Goal: Transaction & Acquisition: Purchase product/service

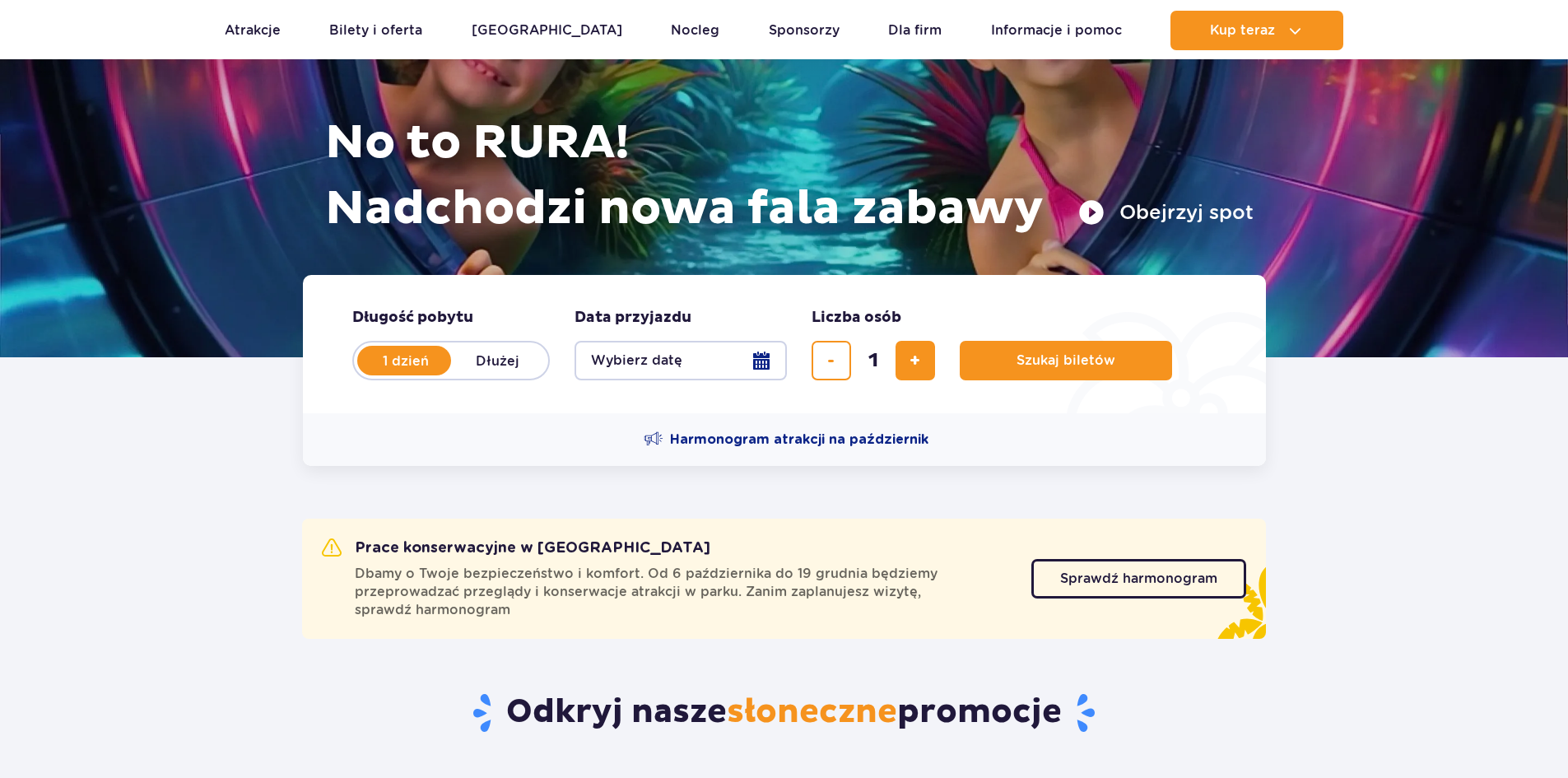
scroll to position [165, 0]
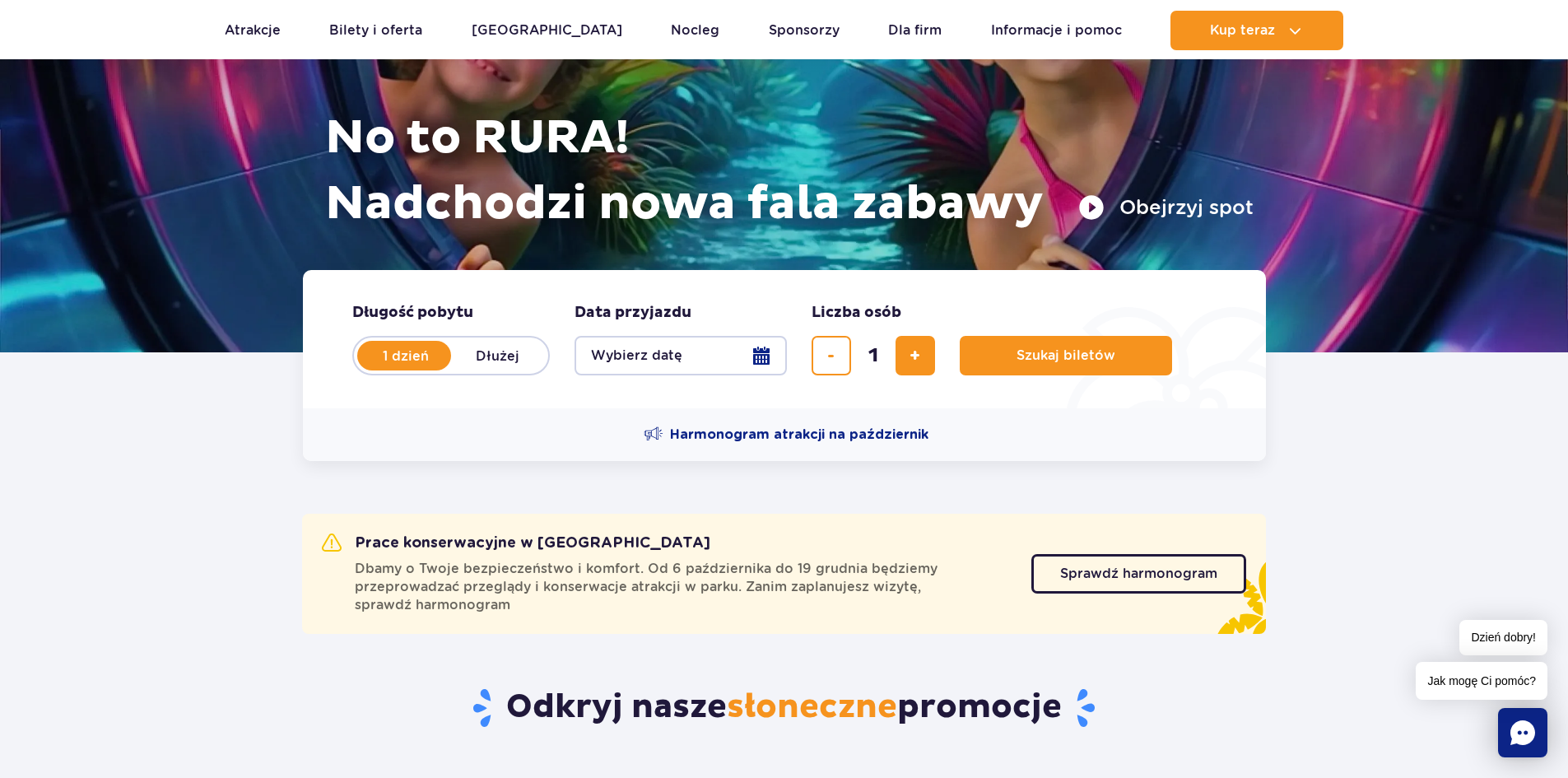
click at [922, 375] on form "Długość pobytu długość pobytu w hero 1 dzień Dłużej Data przyjazdu data przyjaz…" at bounding box center [785, 339] width 963 height 138
click at [922, 366] on button "dodaj bilet" at bounding box center [916, 355] width 40 height 40
type input "2"
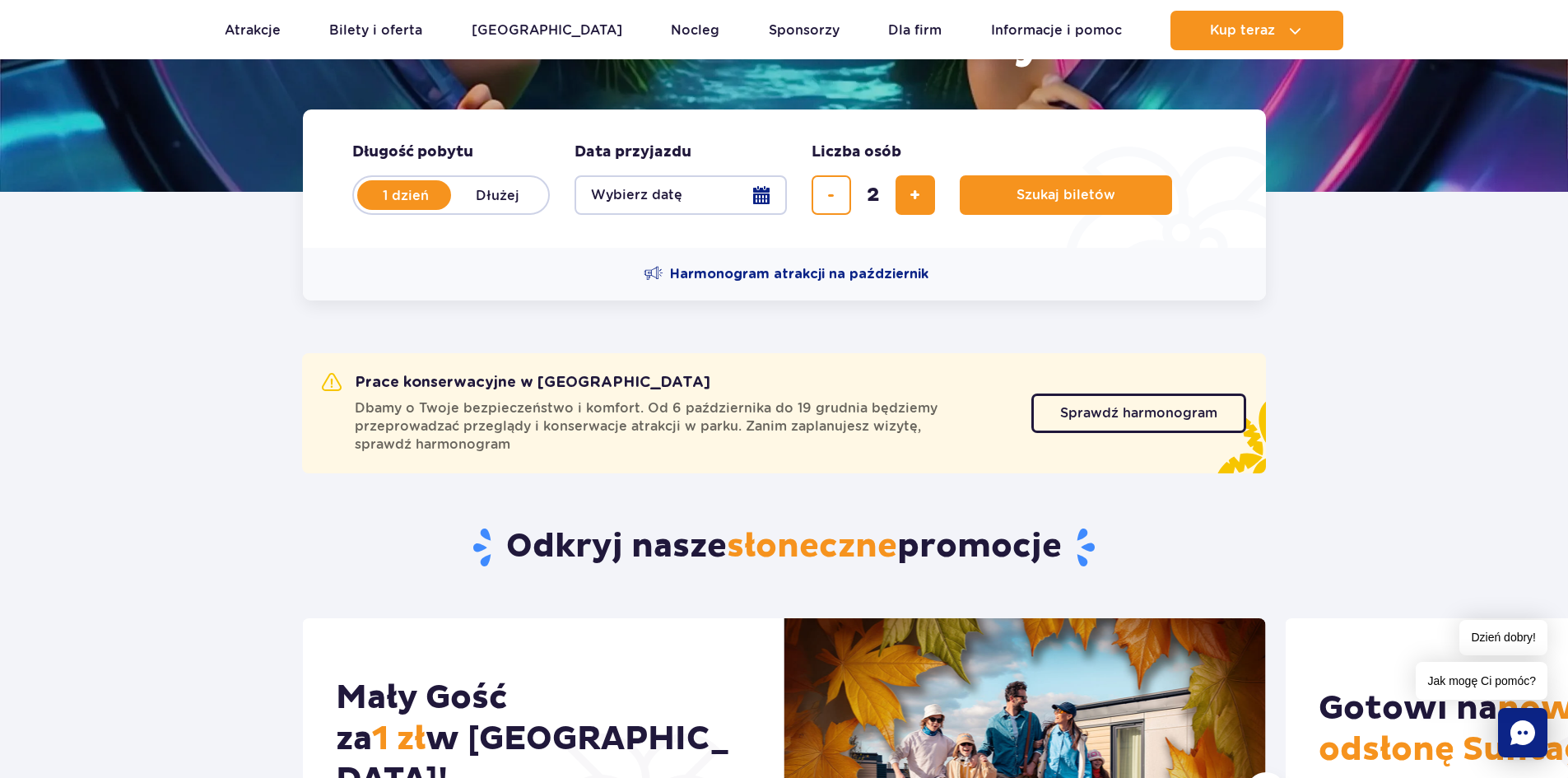
scroll to position [329, 0]
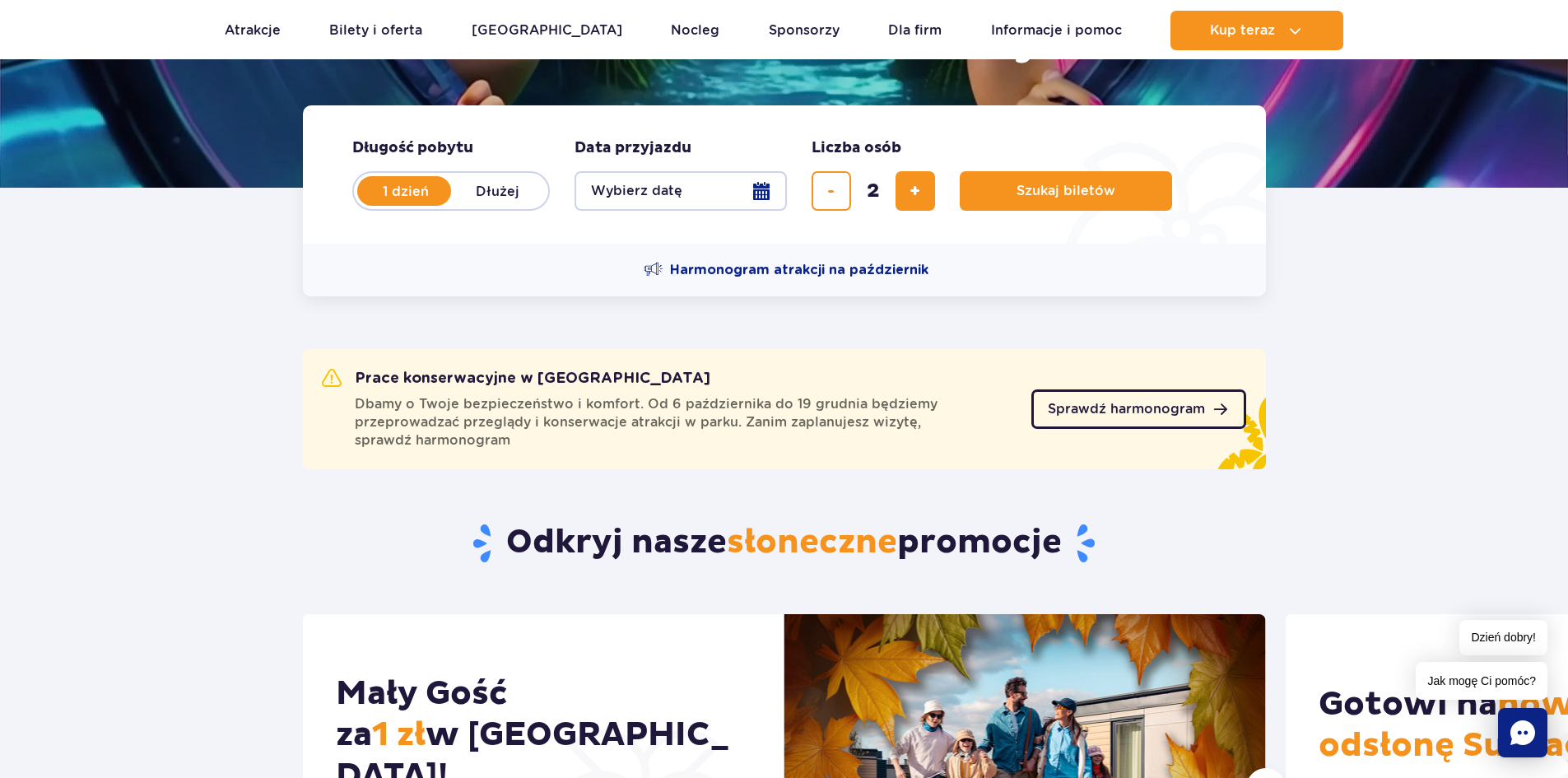
click at [1151, 407] on span "Sprawdź harmonogram" at bounding box center [1126, 409] width 157 height 13
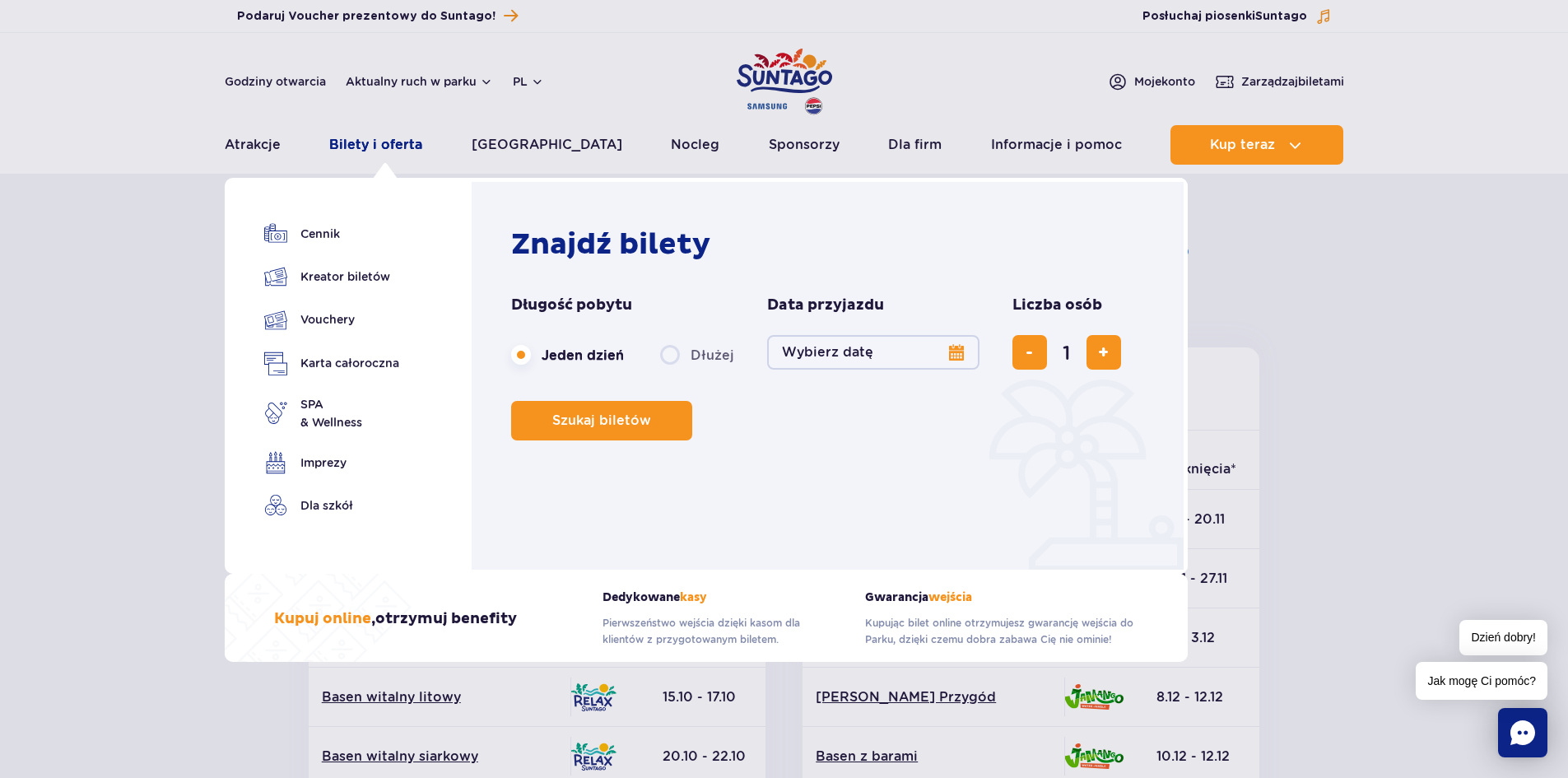
click at [359, 147] on link "Bilety i oferta" at bounding box center [375, 145] width 93 height 40
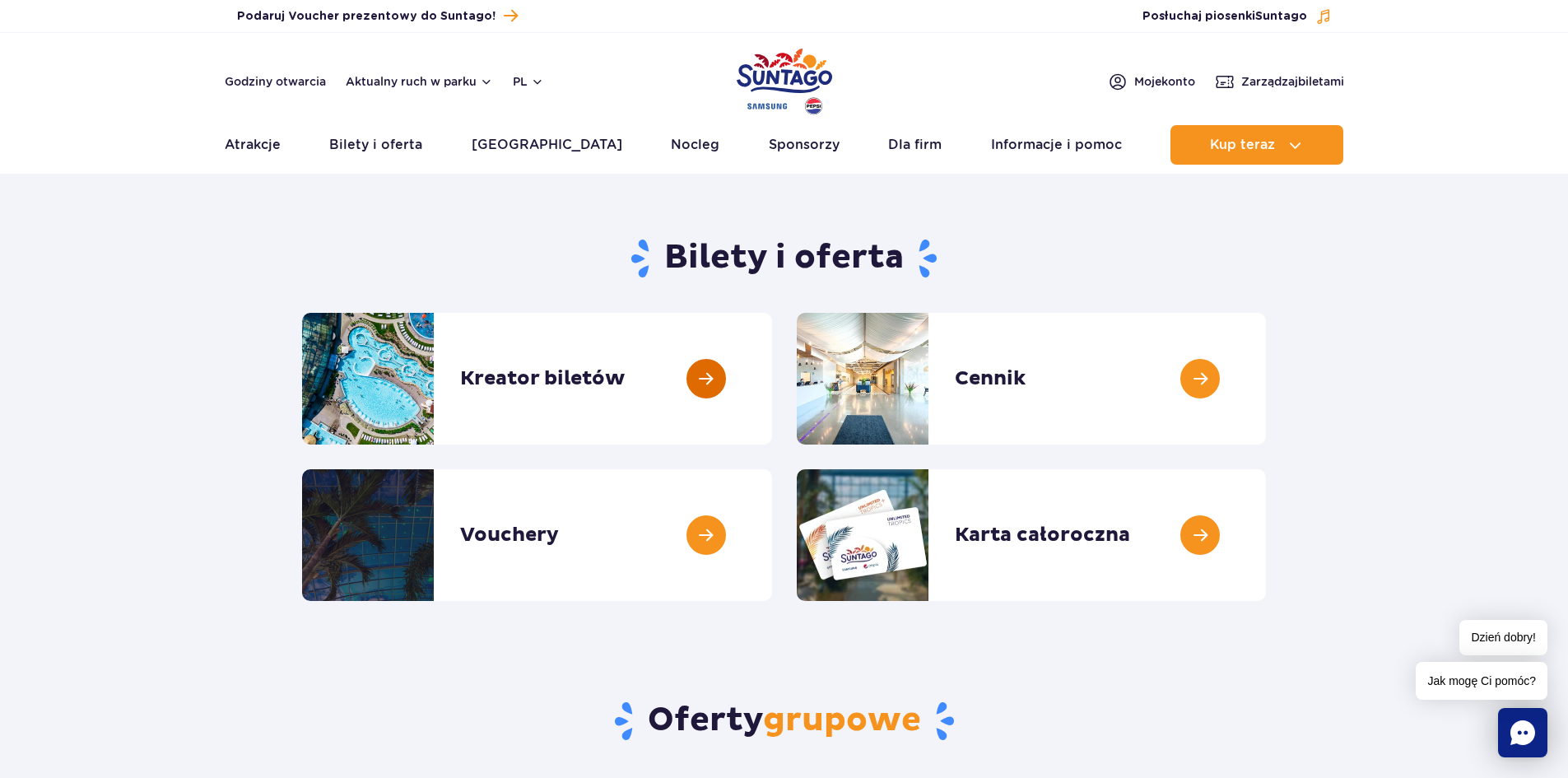
click at [772, 374] on link at bounding box center [772, 379] width 0 height 132
drag, startPoint x: 1013, startPoint y: 376, endPoint x: 1052, endPoint y: 405, distance: 48.6
click at [1266, 376] on link at bounding box center [1266, 379] width 0 height 132
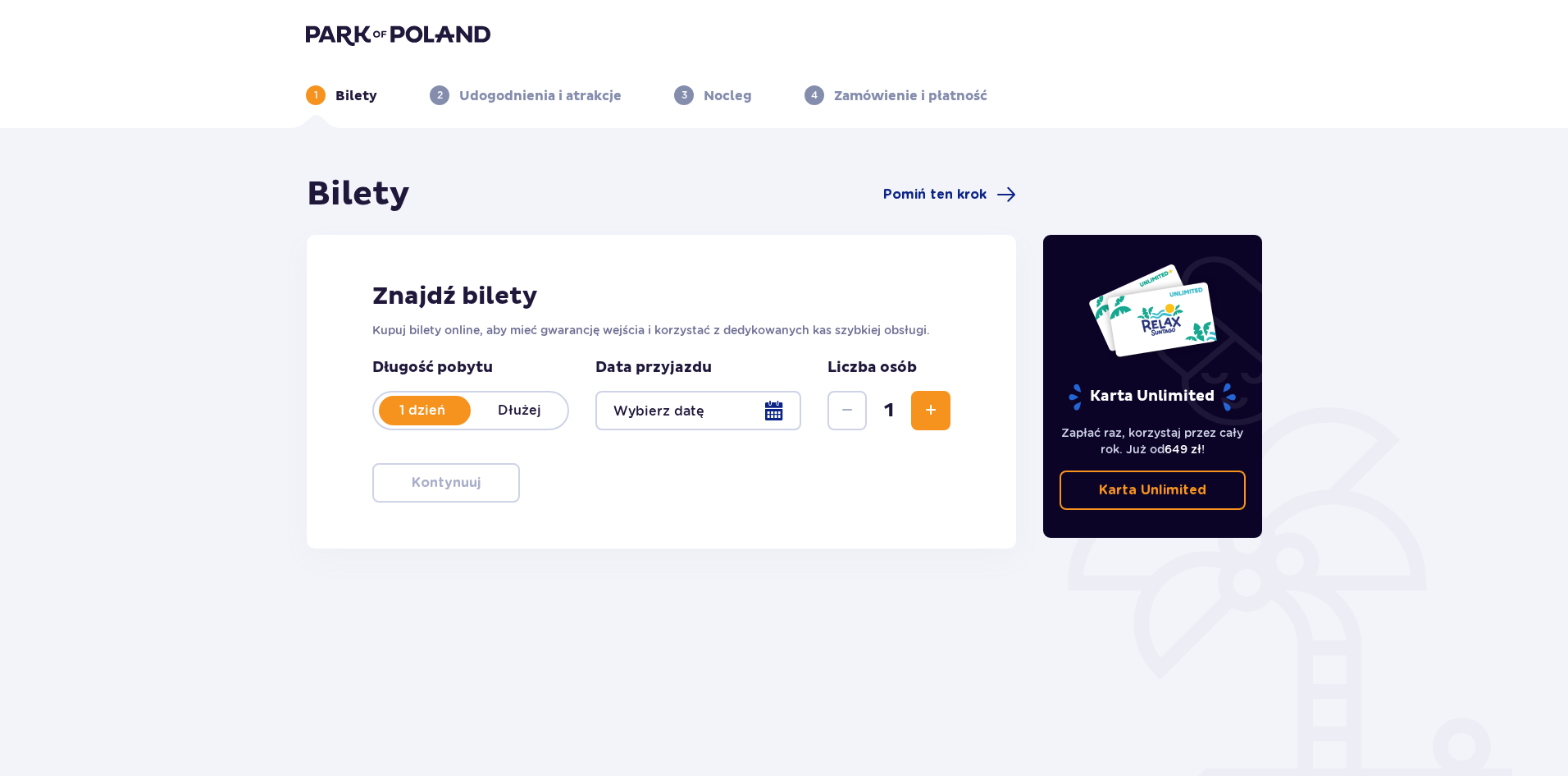
click at [776, 408] on div at bounding box center [698, 411] width 206 height 39
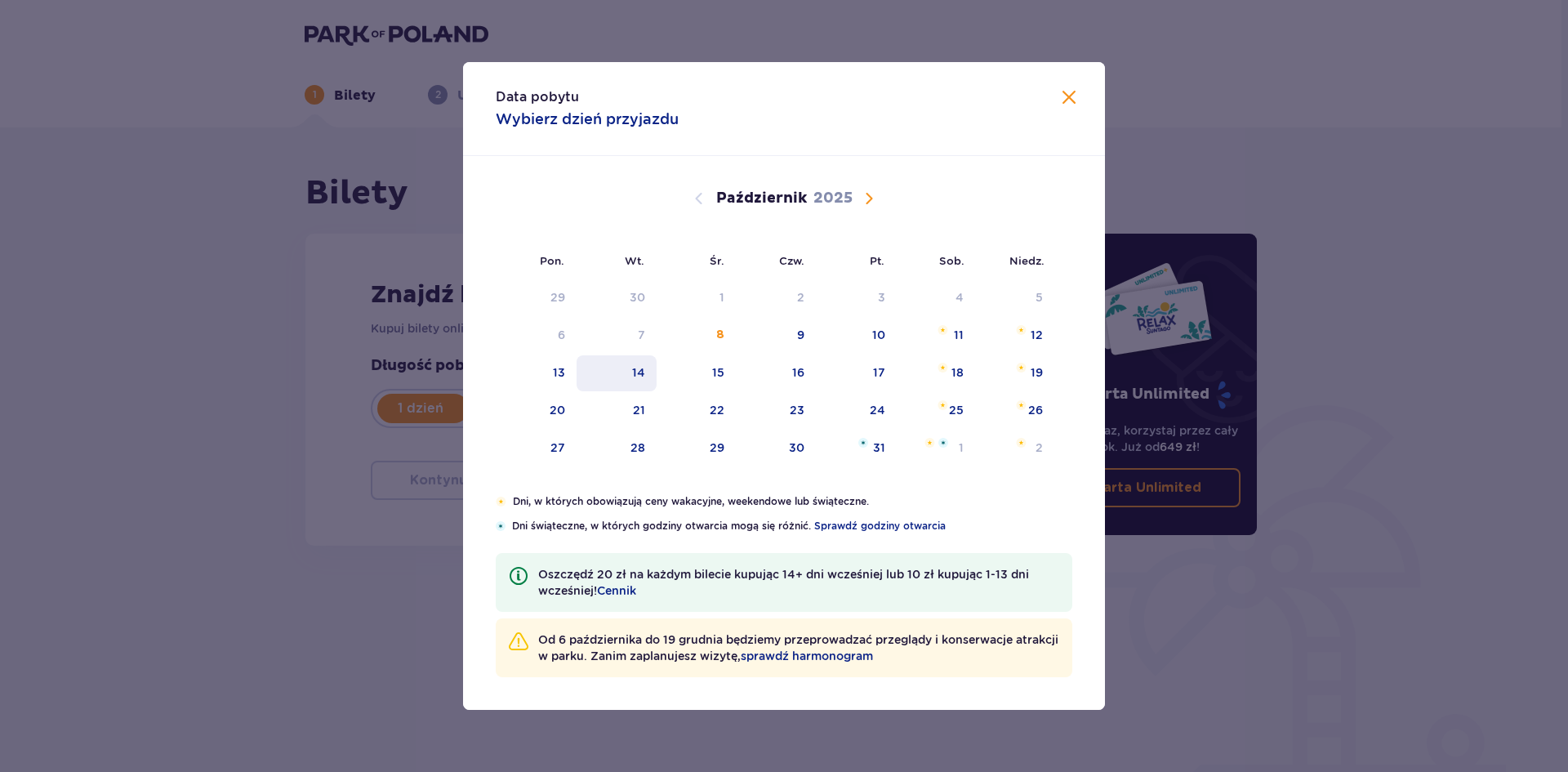
click at [644, 367] on div "14" at bounding box center [639, 372] width 13 height 16
type input "14.10.25"
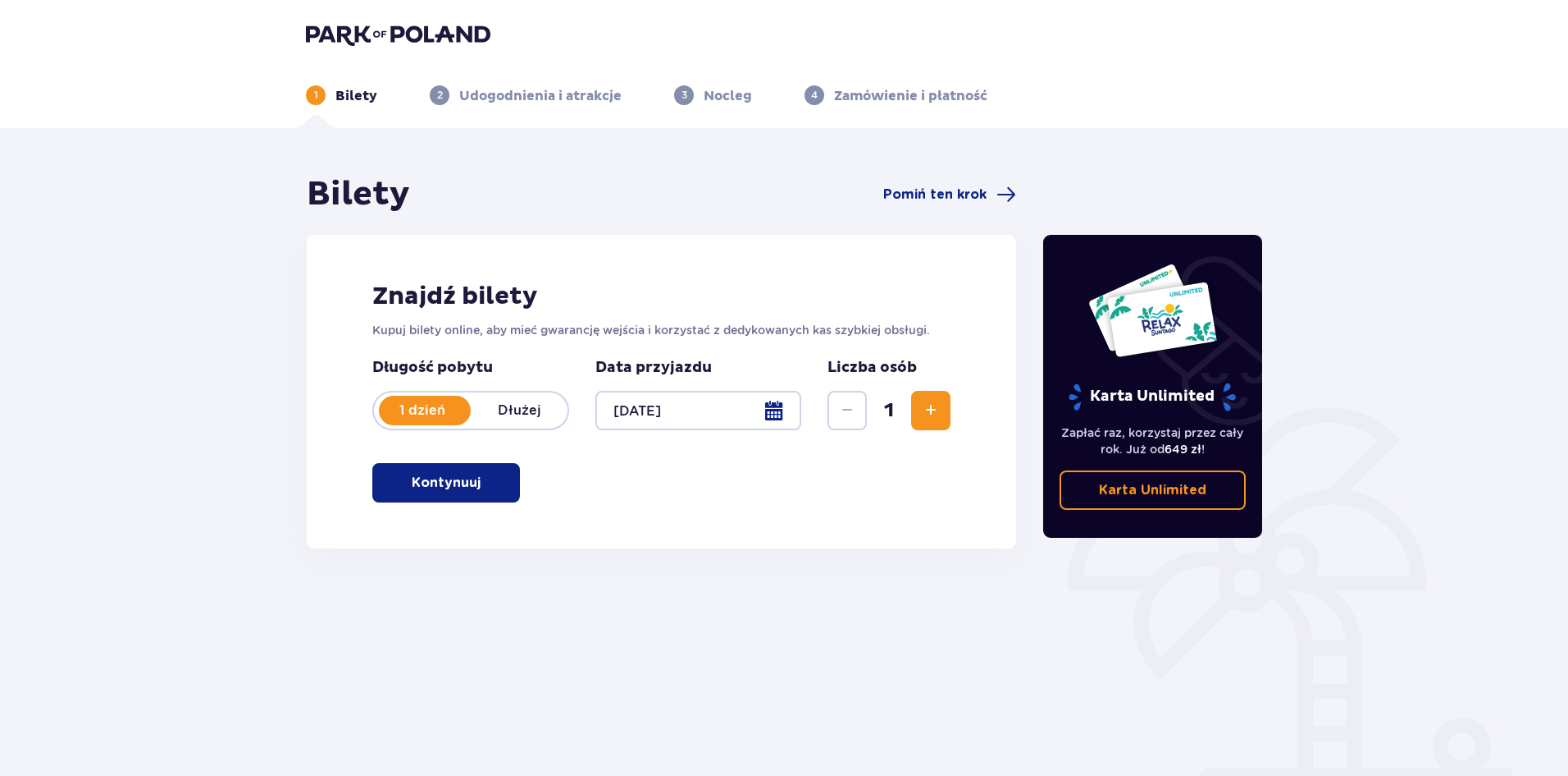
click at [931, 415] on span "Zwiększ" at bounding box center [930, 410] width 20 height 20
click at [448, 477] on p "Kontynuuj" at bounding box center [446, 482] width 69 height 18
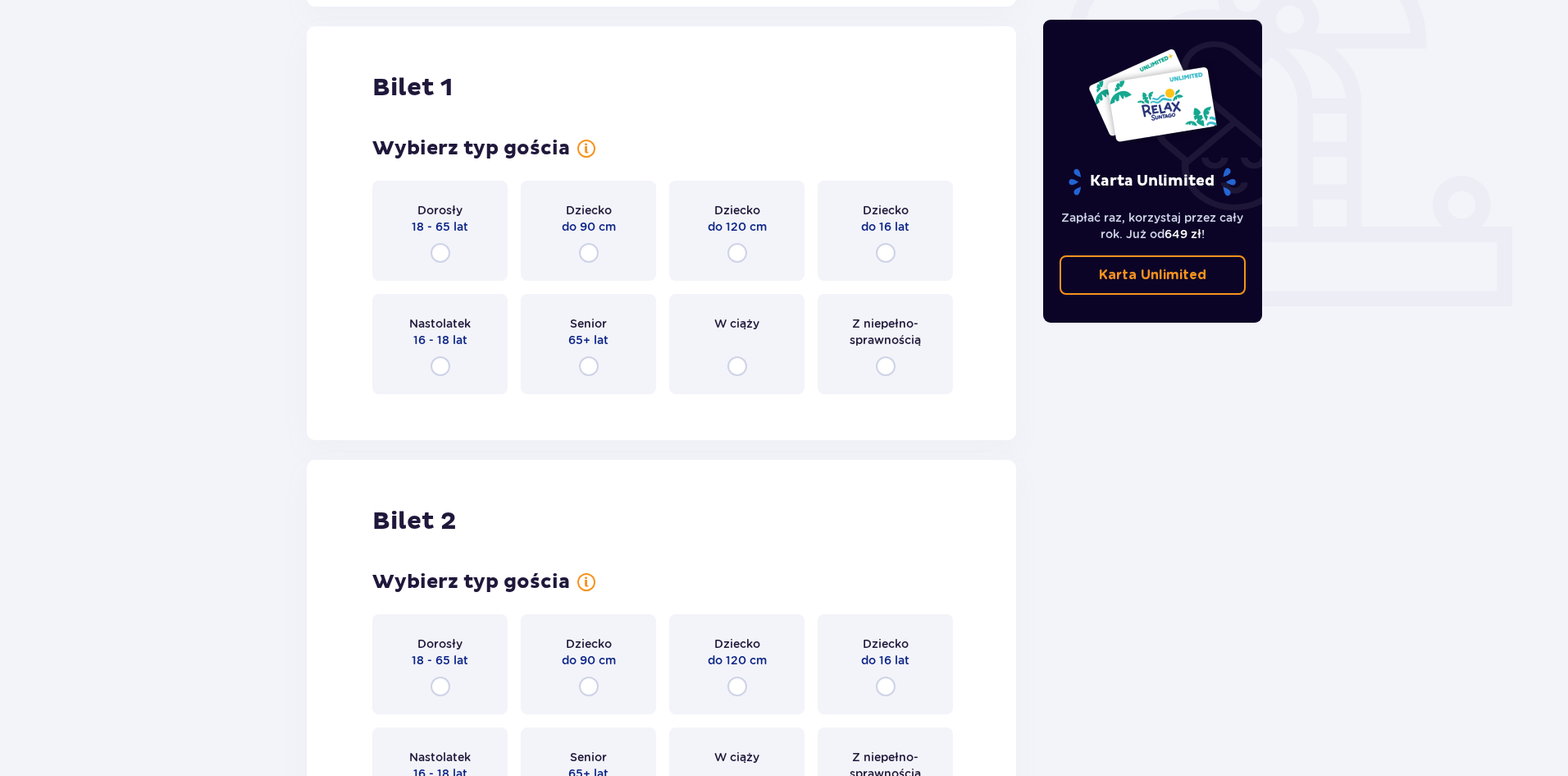
scroll to position [549, 0]
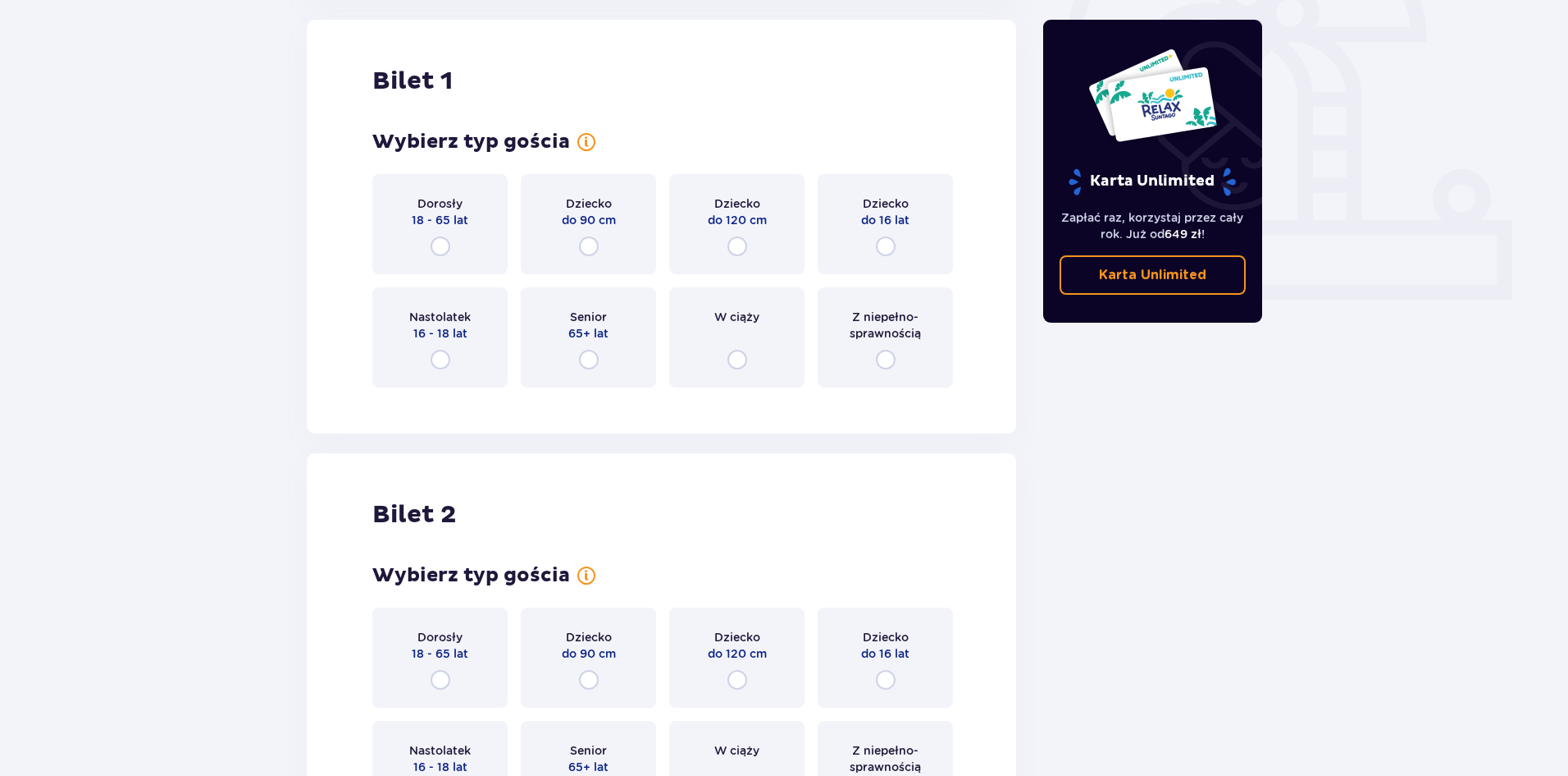
click at [444, 234] on div "Dorosły 18 - 65 lat" at bounding box center [440, 224] width 135 height 101
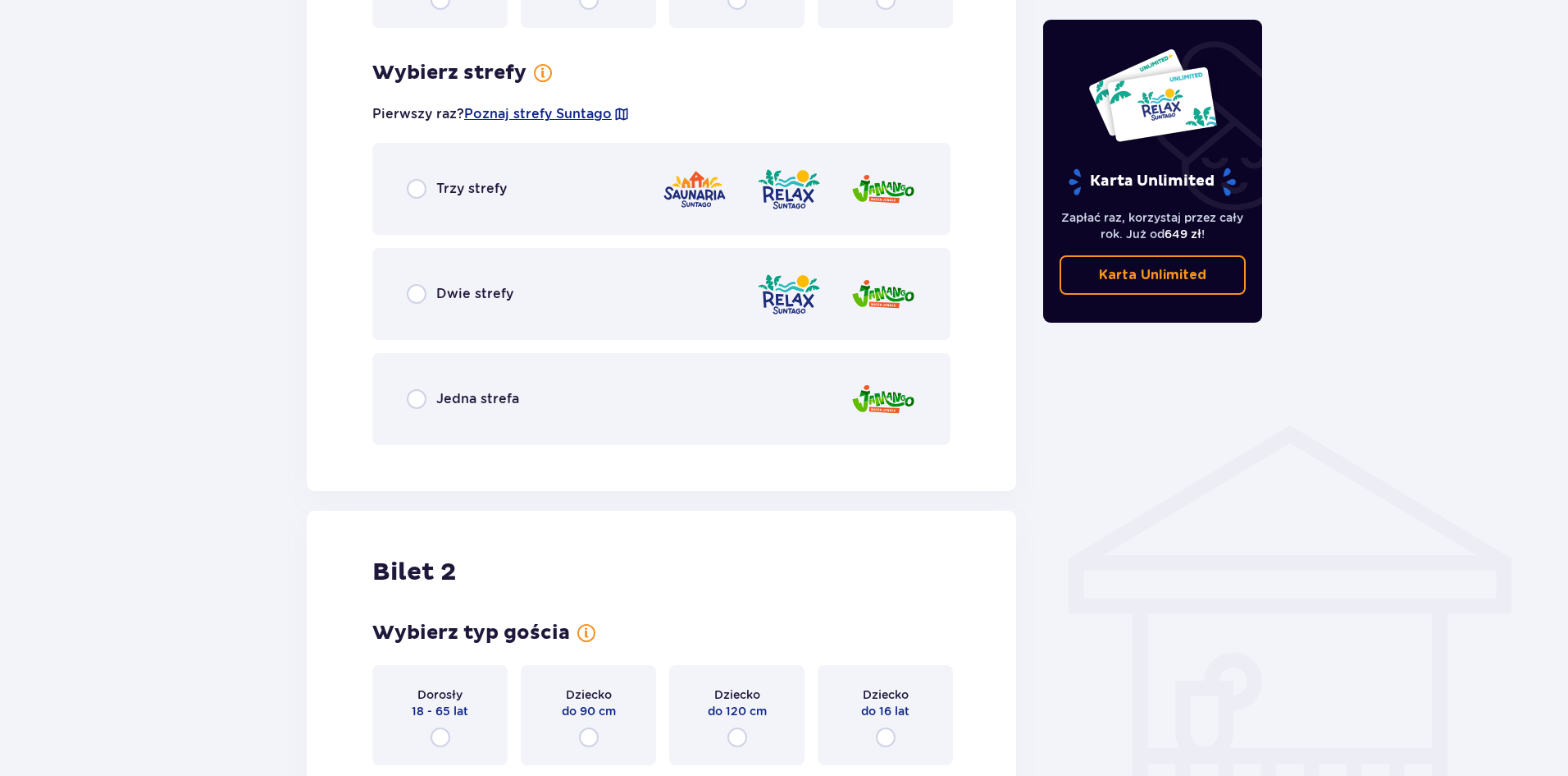
scroll to position [949, 0]
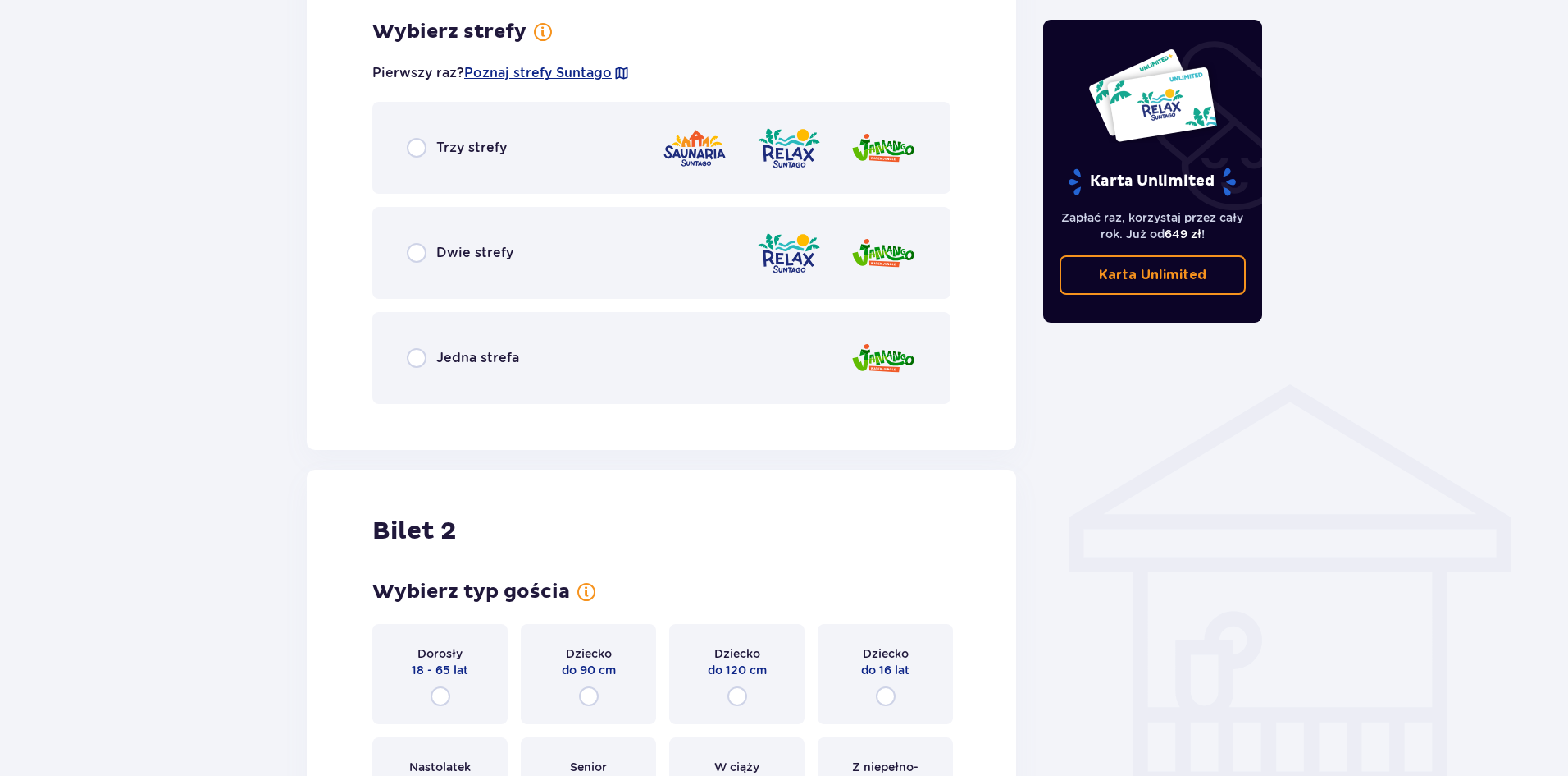
click at [407, 148] on input "radio" at bounding box center [416, 147] width 20 height 20
radio input "true"
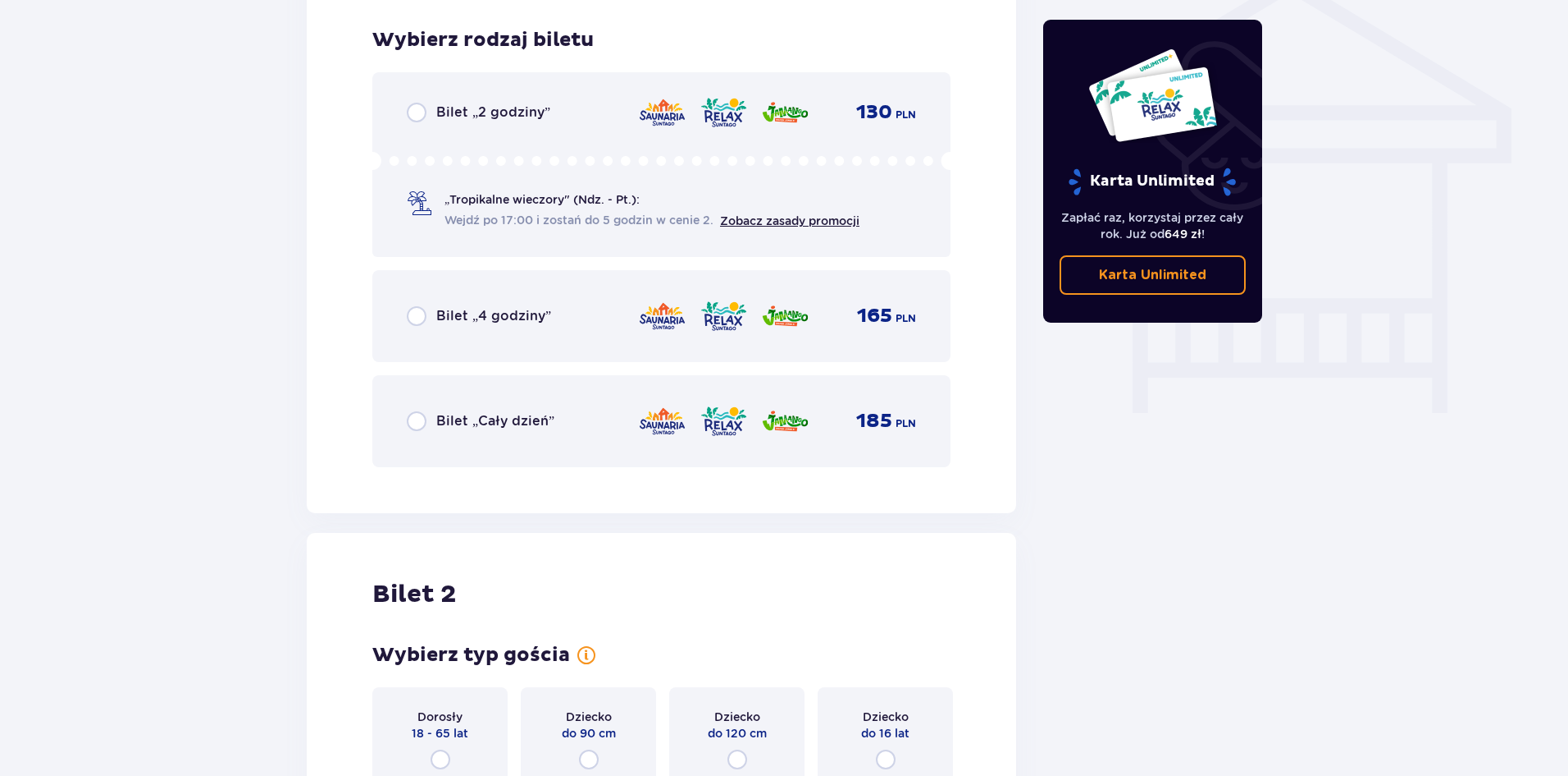
scroll to position [1366, 0]
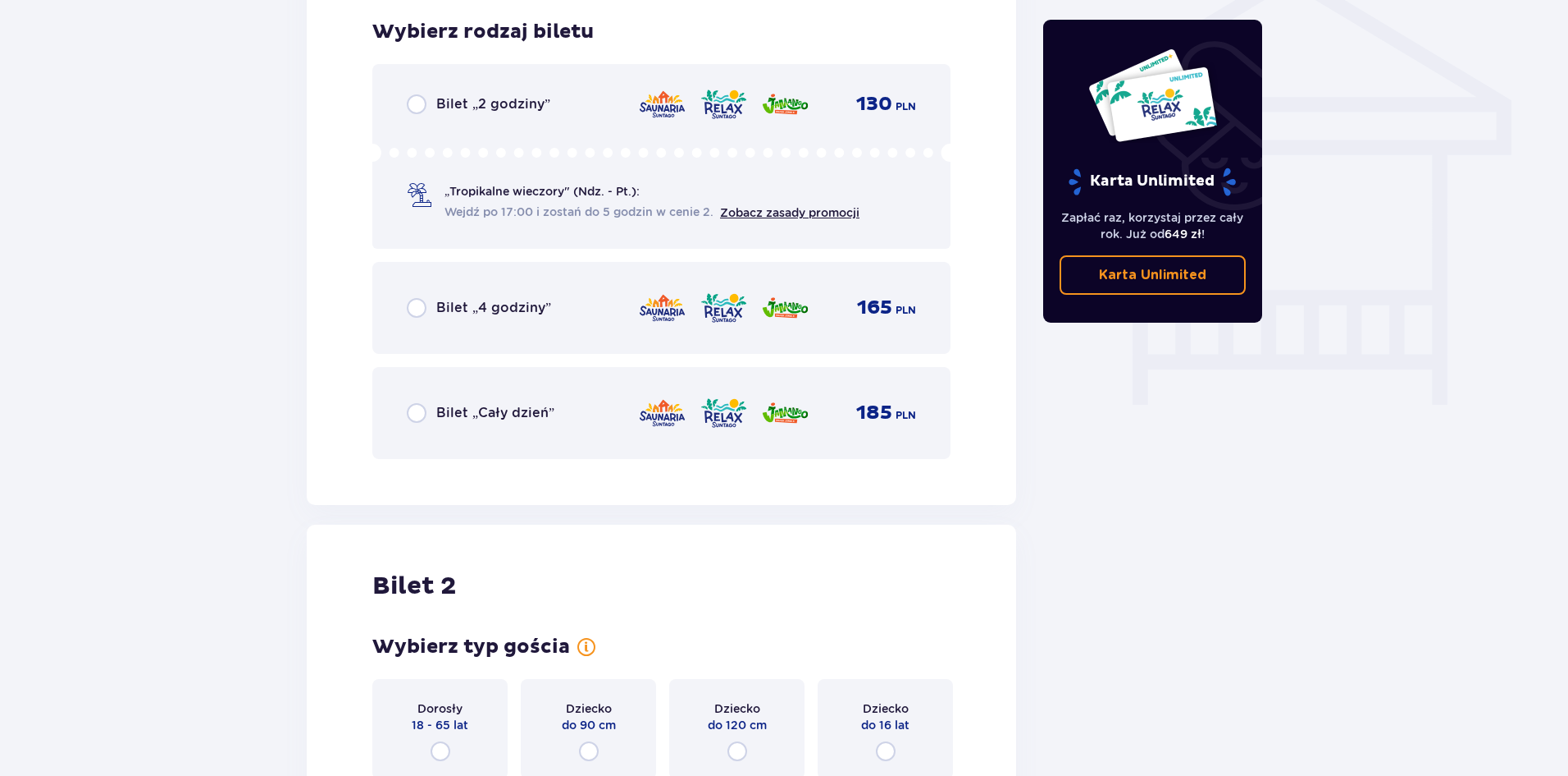
click at [426, 413] on div "Bilet „Cały dzień”" at bounding box center [480, 412] width 147 height 20
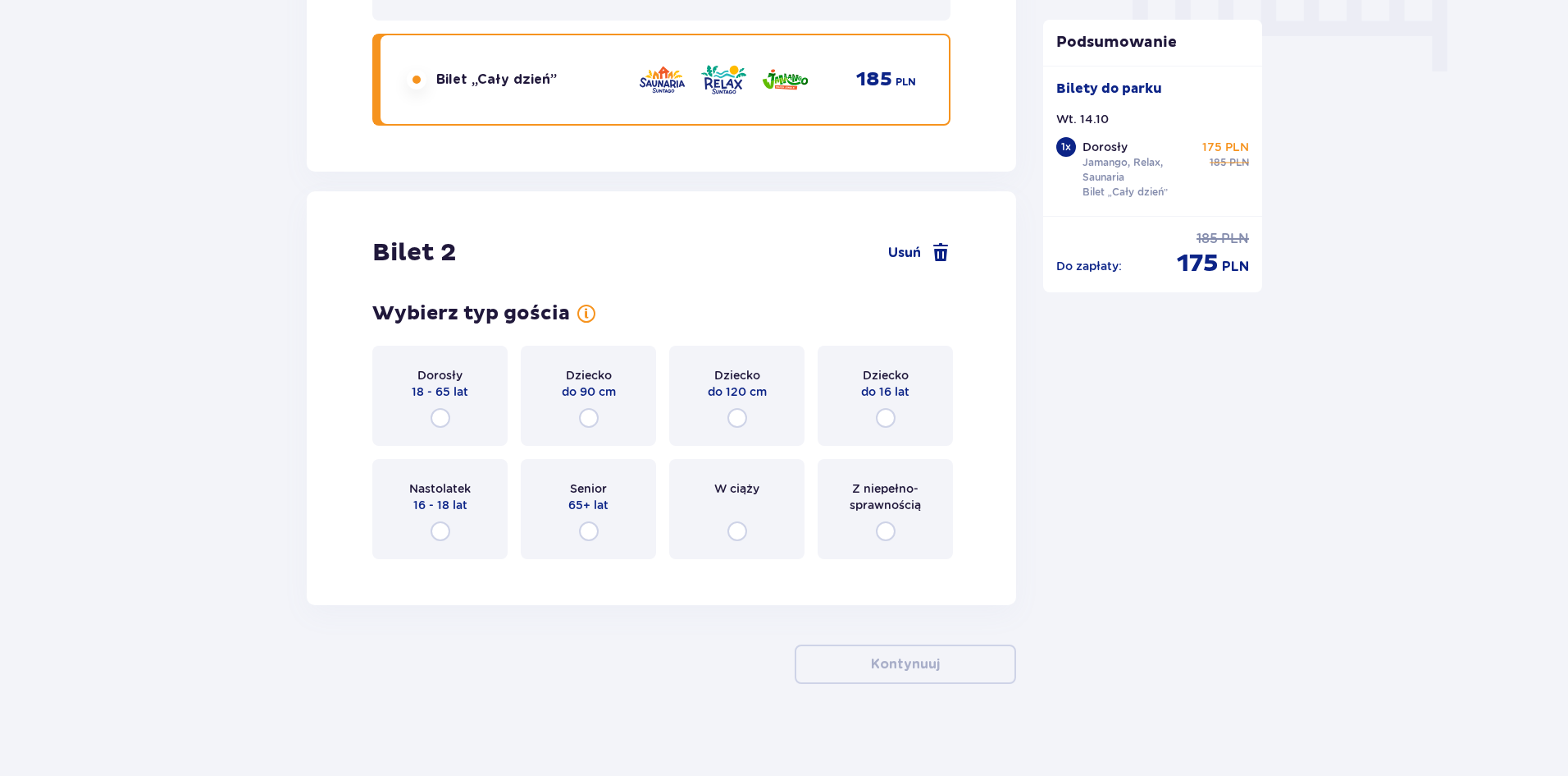
scroll to position [1705, 0]
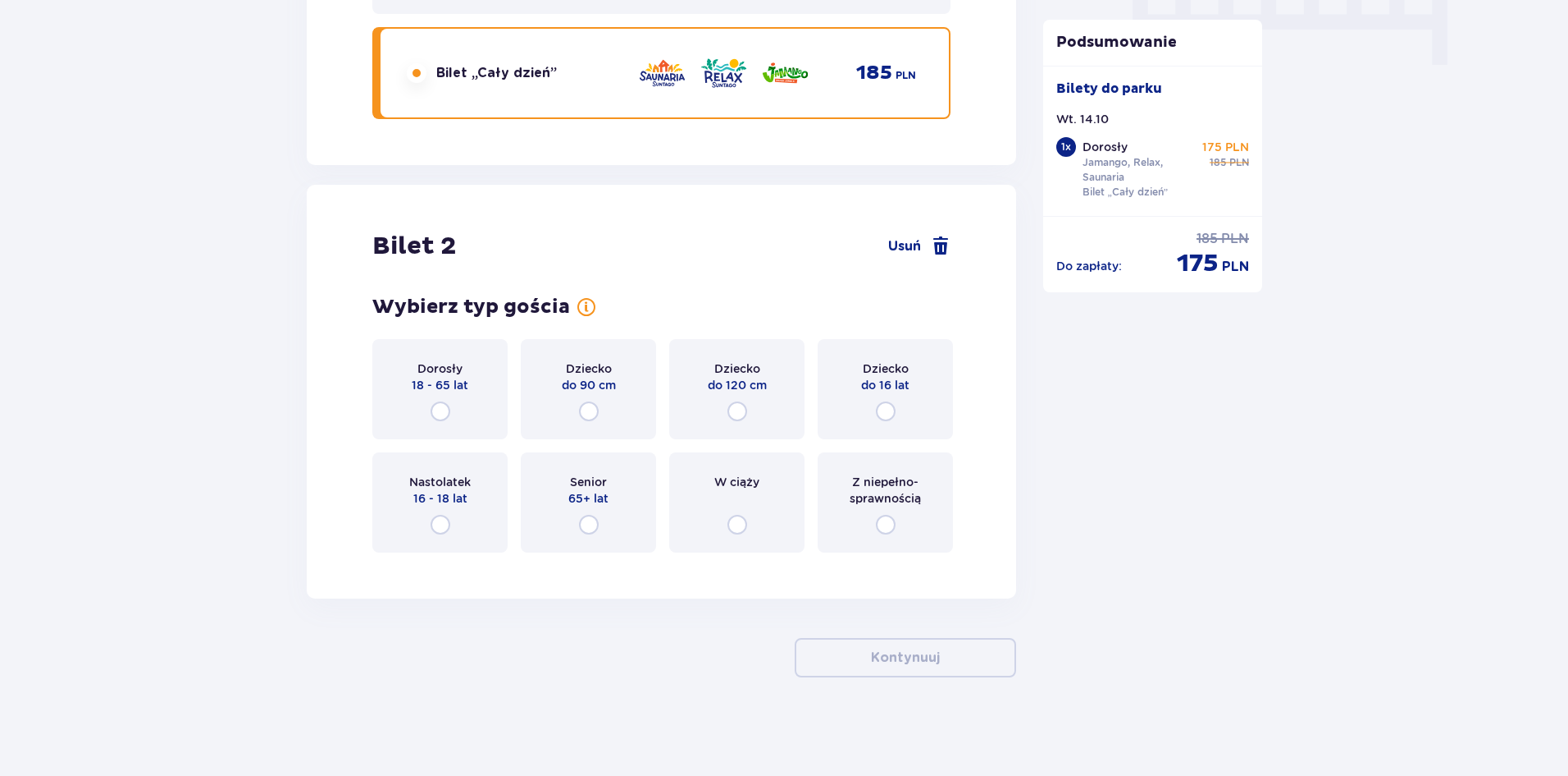
click at [446, 418] on input "radio" at bounding box center [440, 411] width 20 height 20
radio input "true"
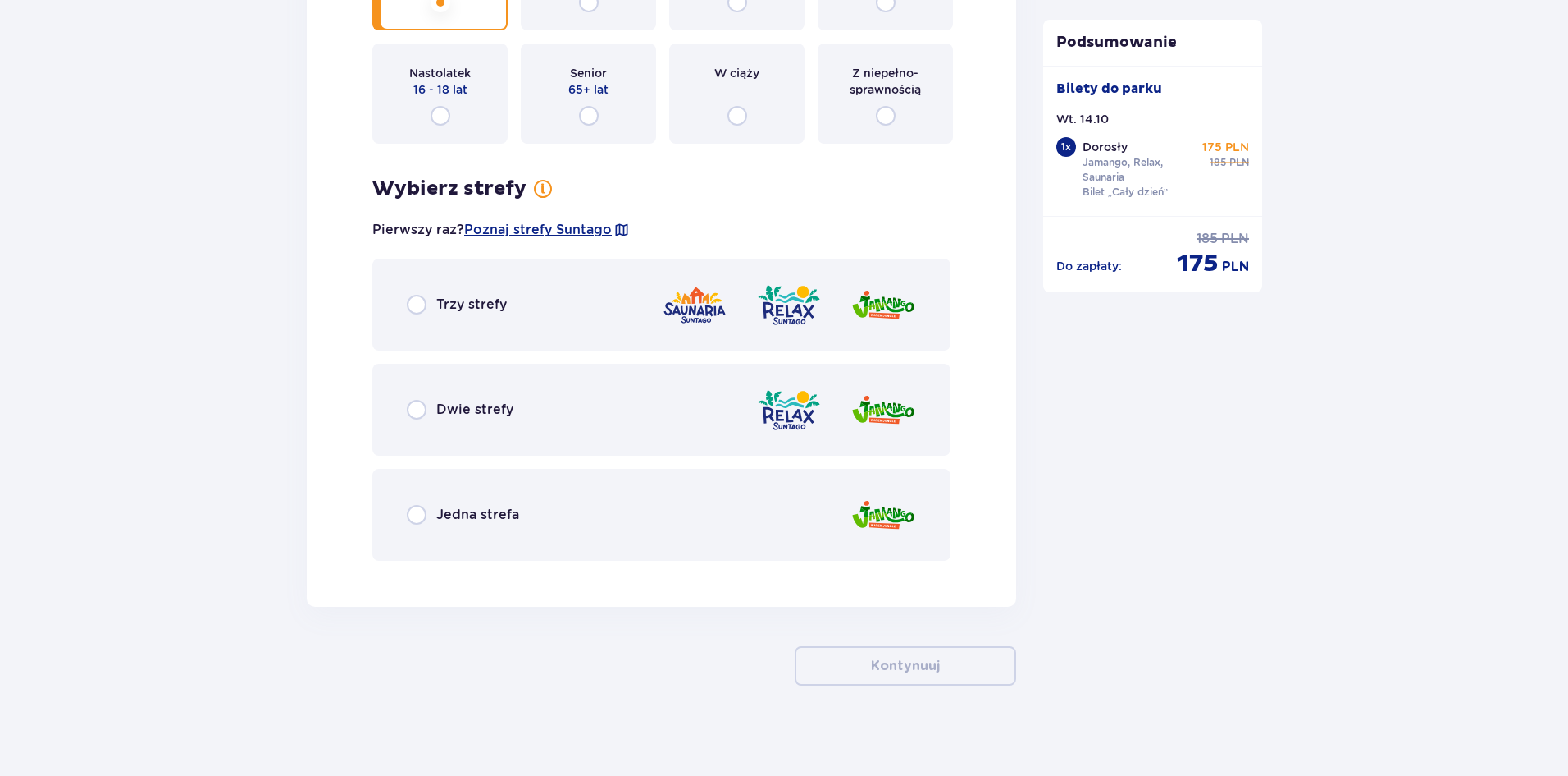
scroll to position [2122, 0]
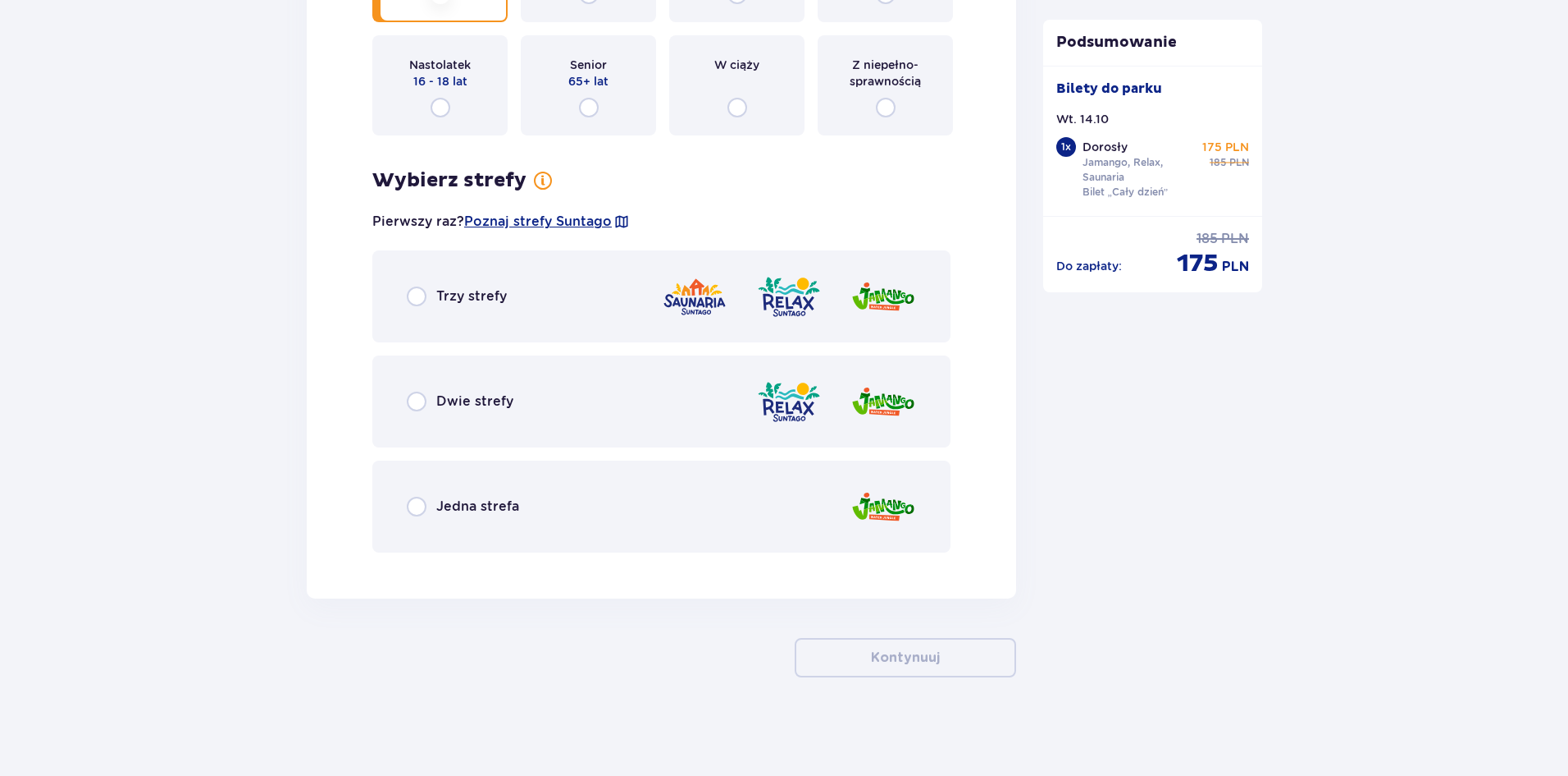
click at [413, 290] on input "radio" at bounding box center [416, 296] width 20 height 20
radio input "true"
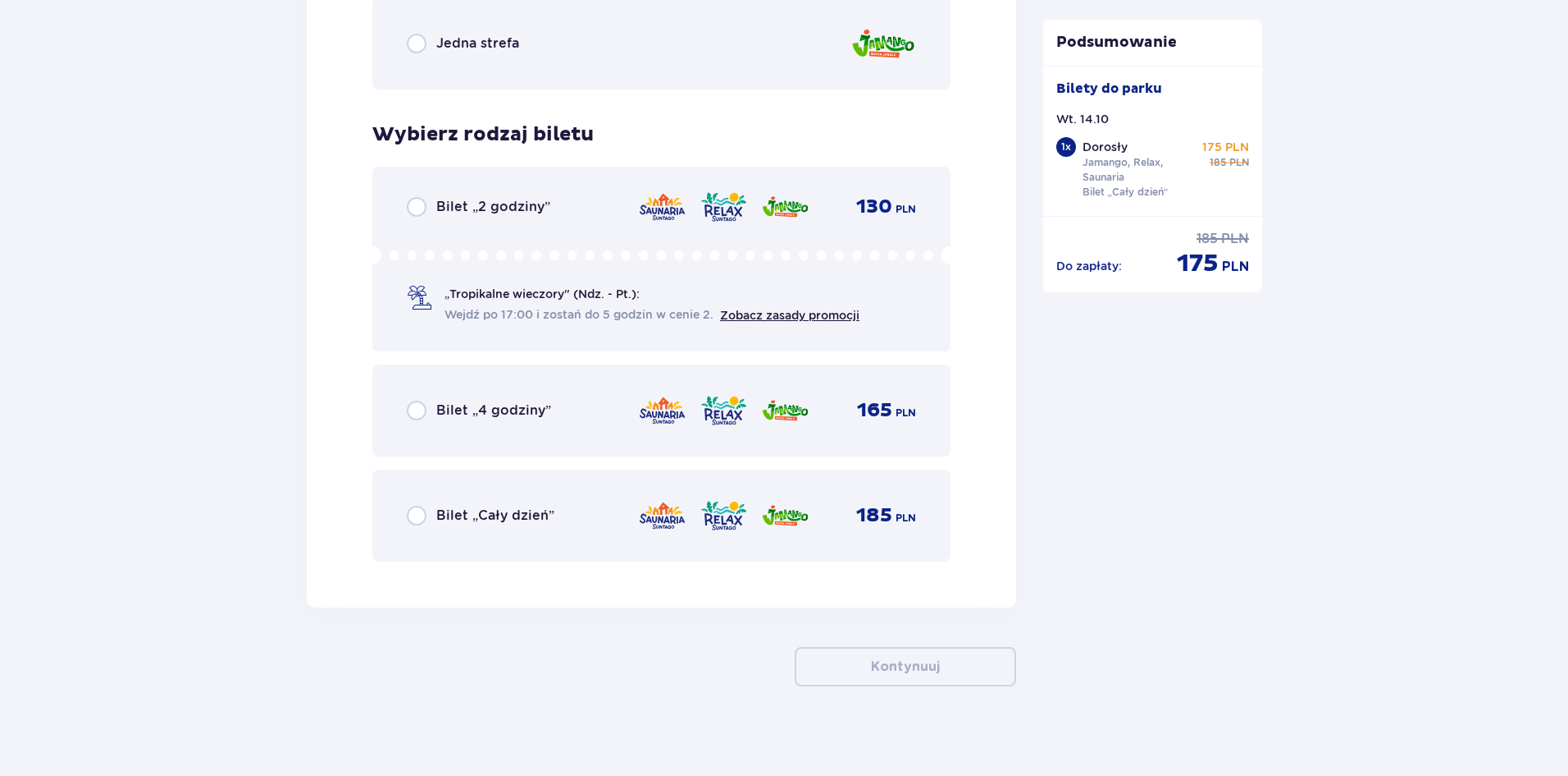
scroll to position [2595, 0]
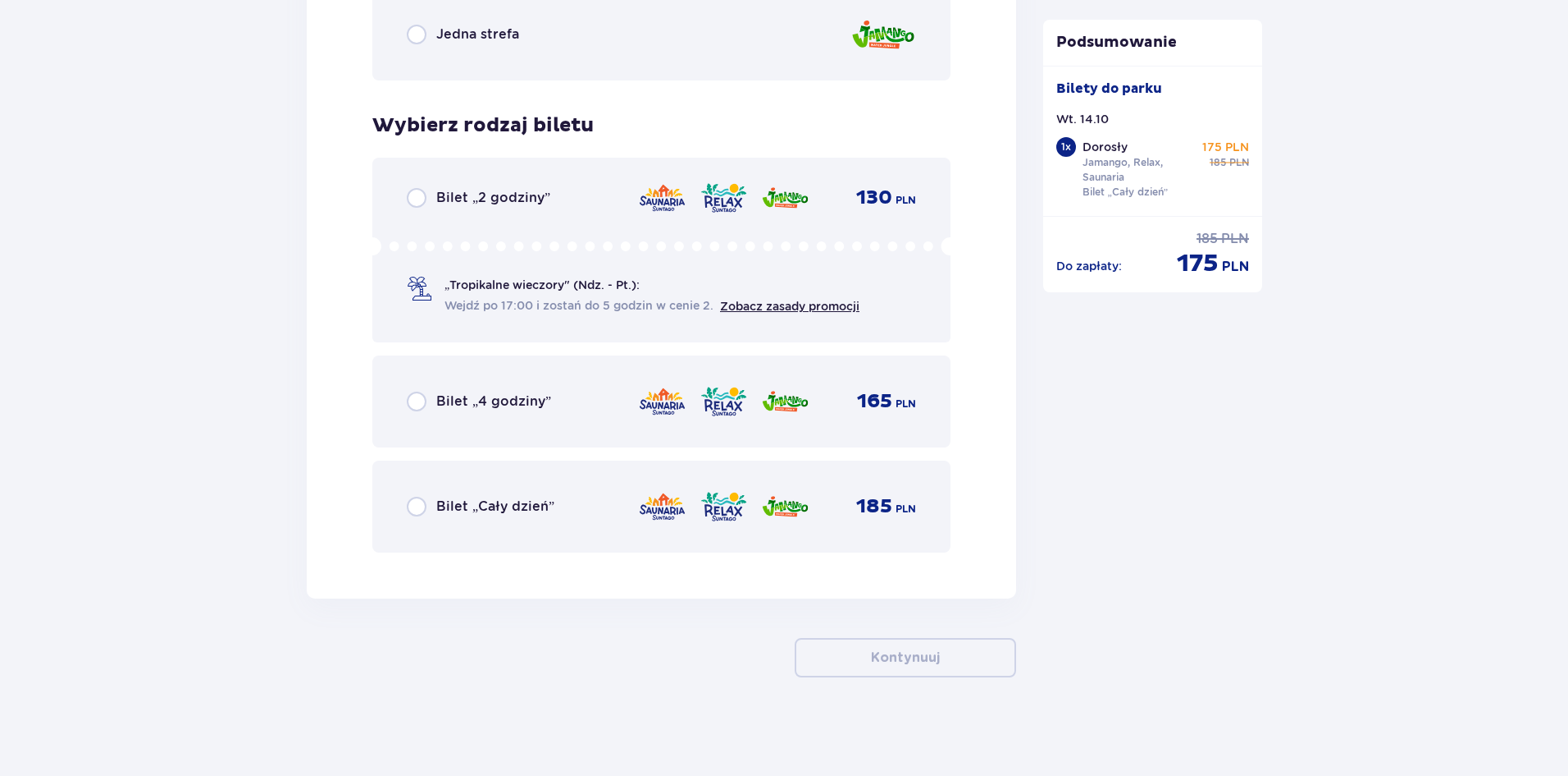
click at [411, 498] on input "radio" at bounding box center [416, 506] width 20 height 20
radio input "true"
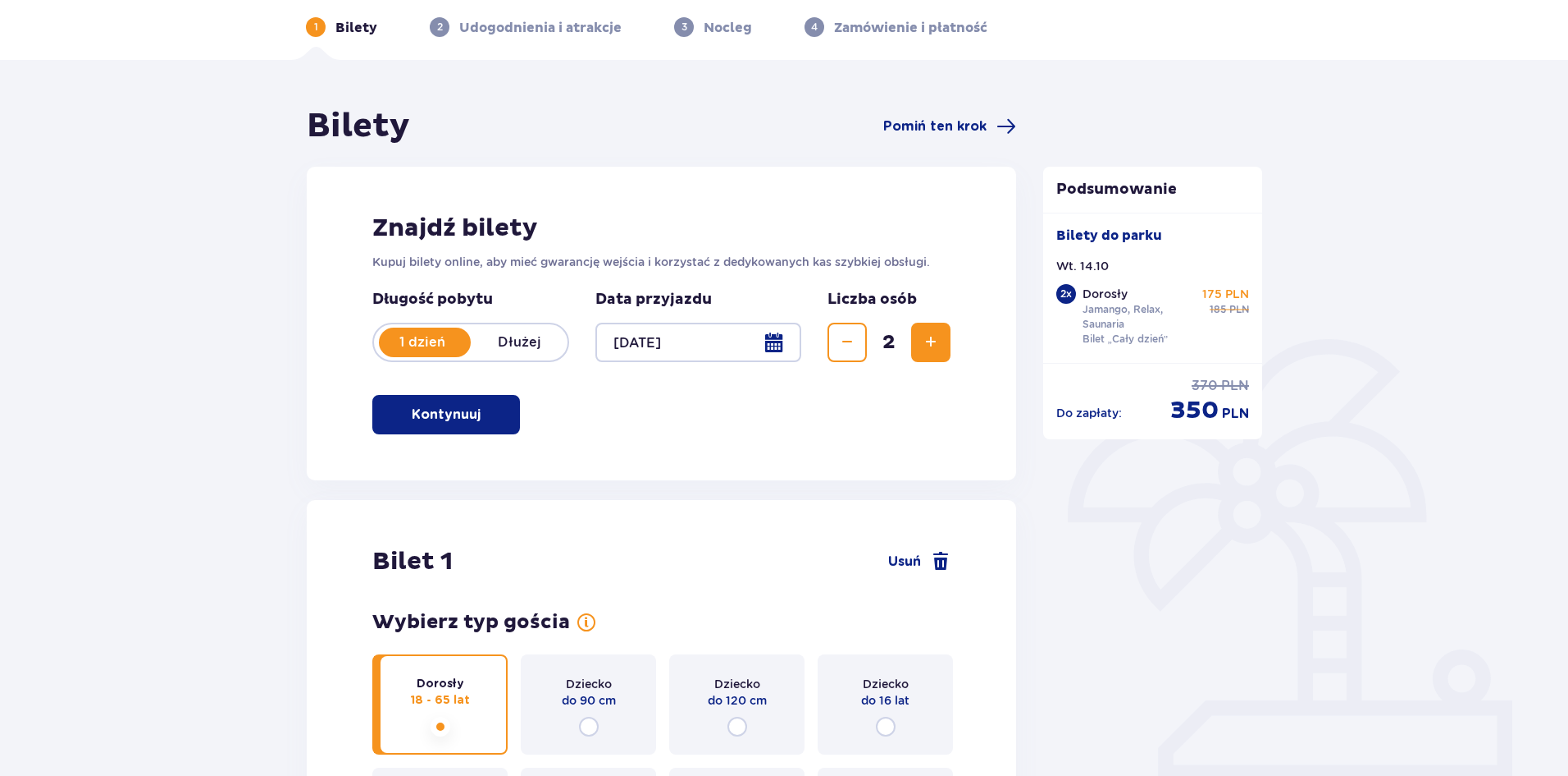
scroll to position [0, 0]
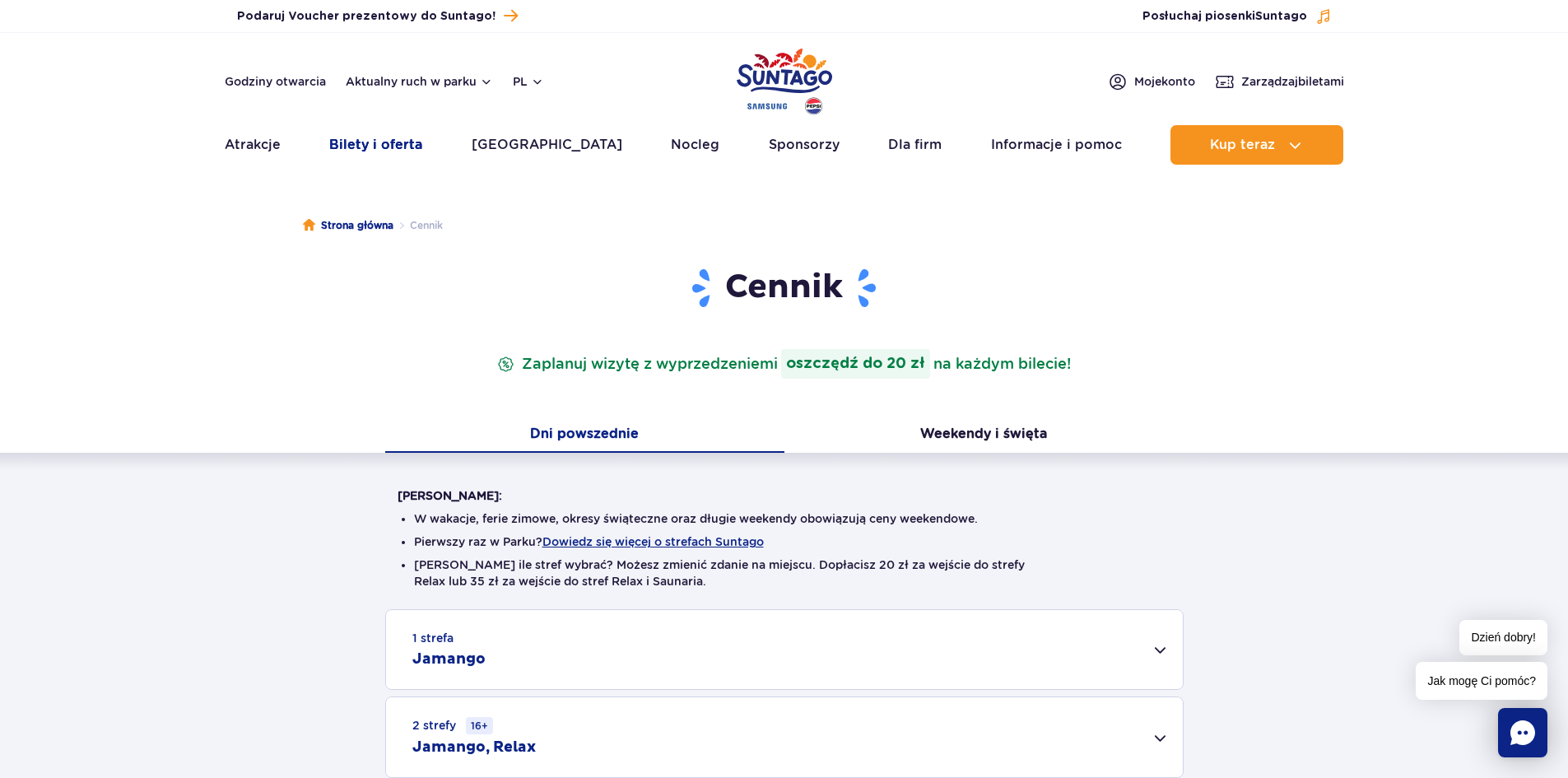
click at [402, 142] on link "Bilety i oferta" at bounding box center [375, 145] width 93 height 40
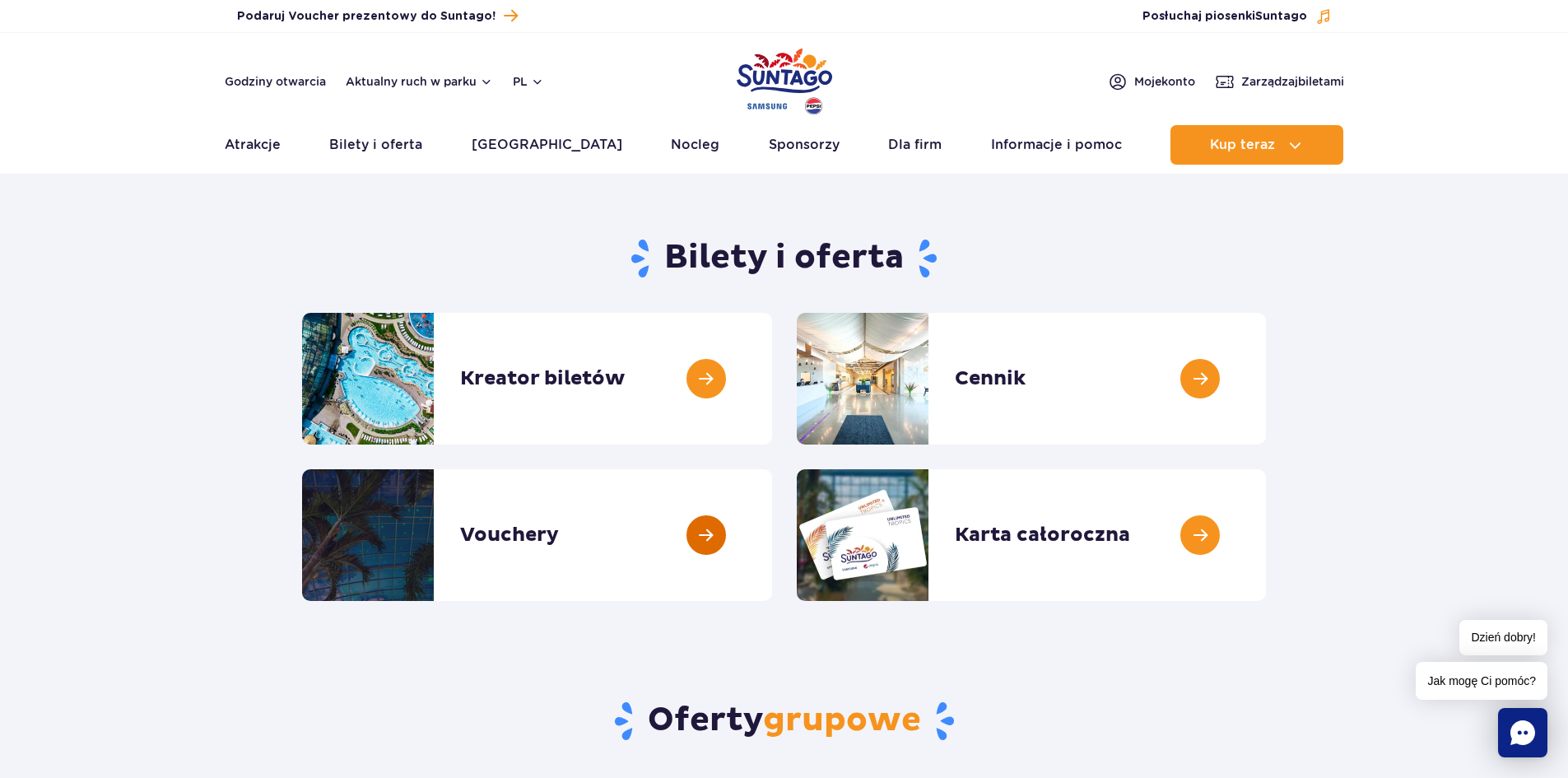
click at [772, 536] on link at bounding box center [772, 535] width 0 height 132
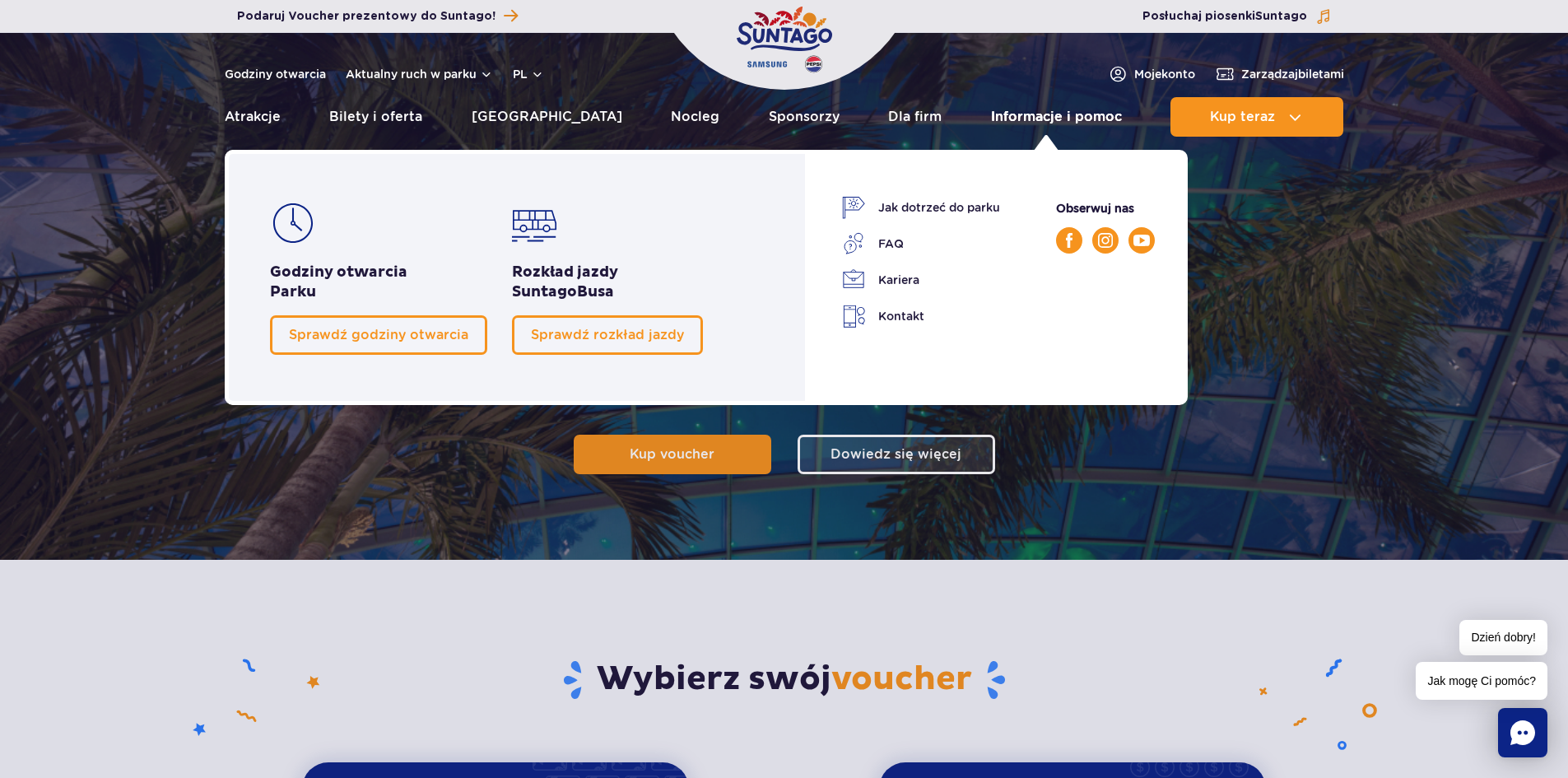
click at [1026, 114] on link "Informacje i pomoc" at bounding box center [1056, 117] width 131 height 40
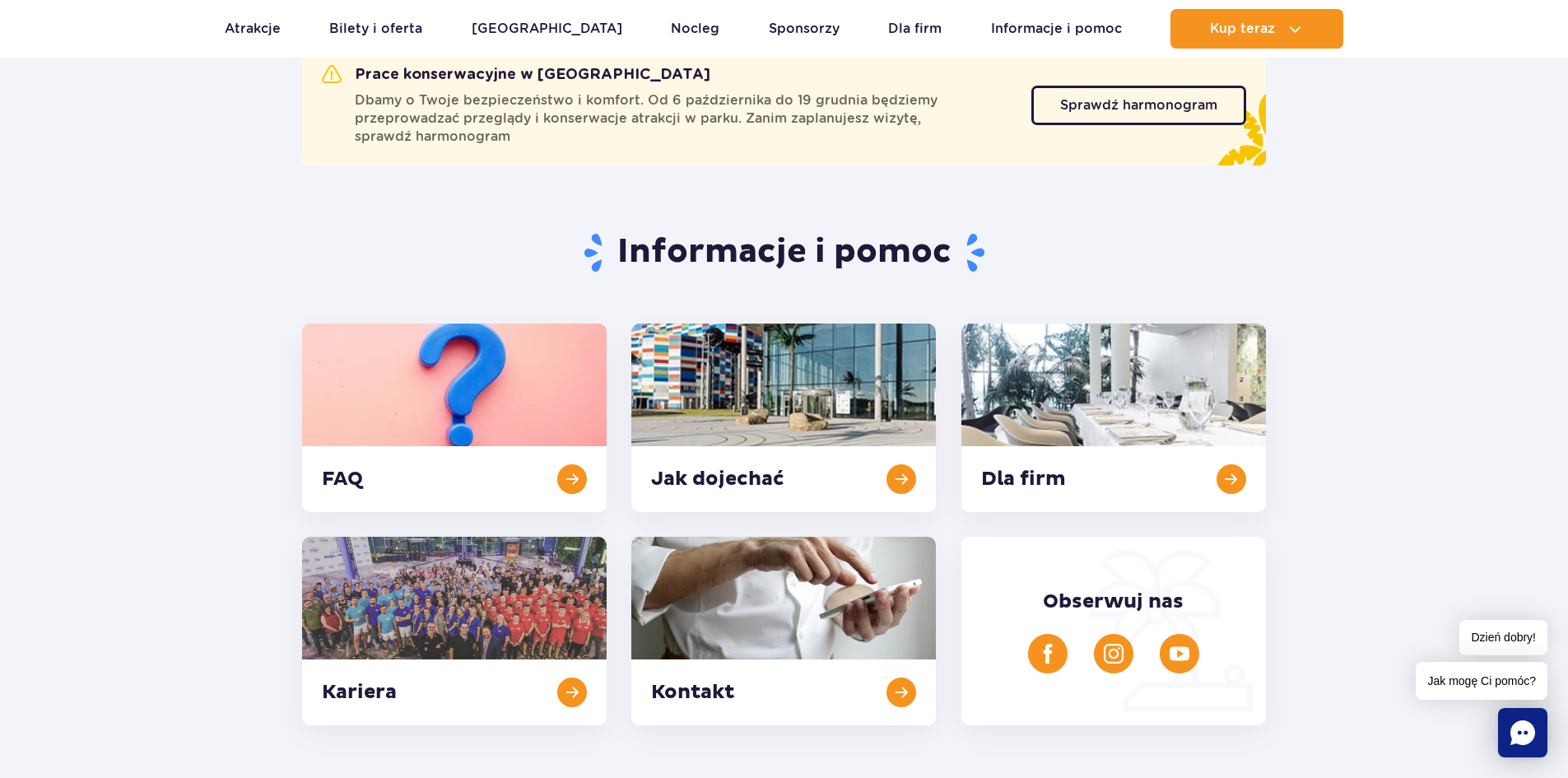
scroll to position [82, 0]
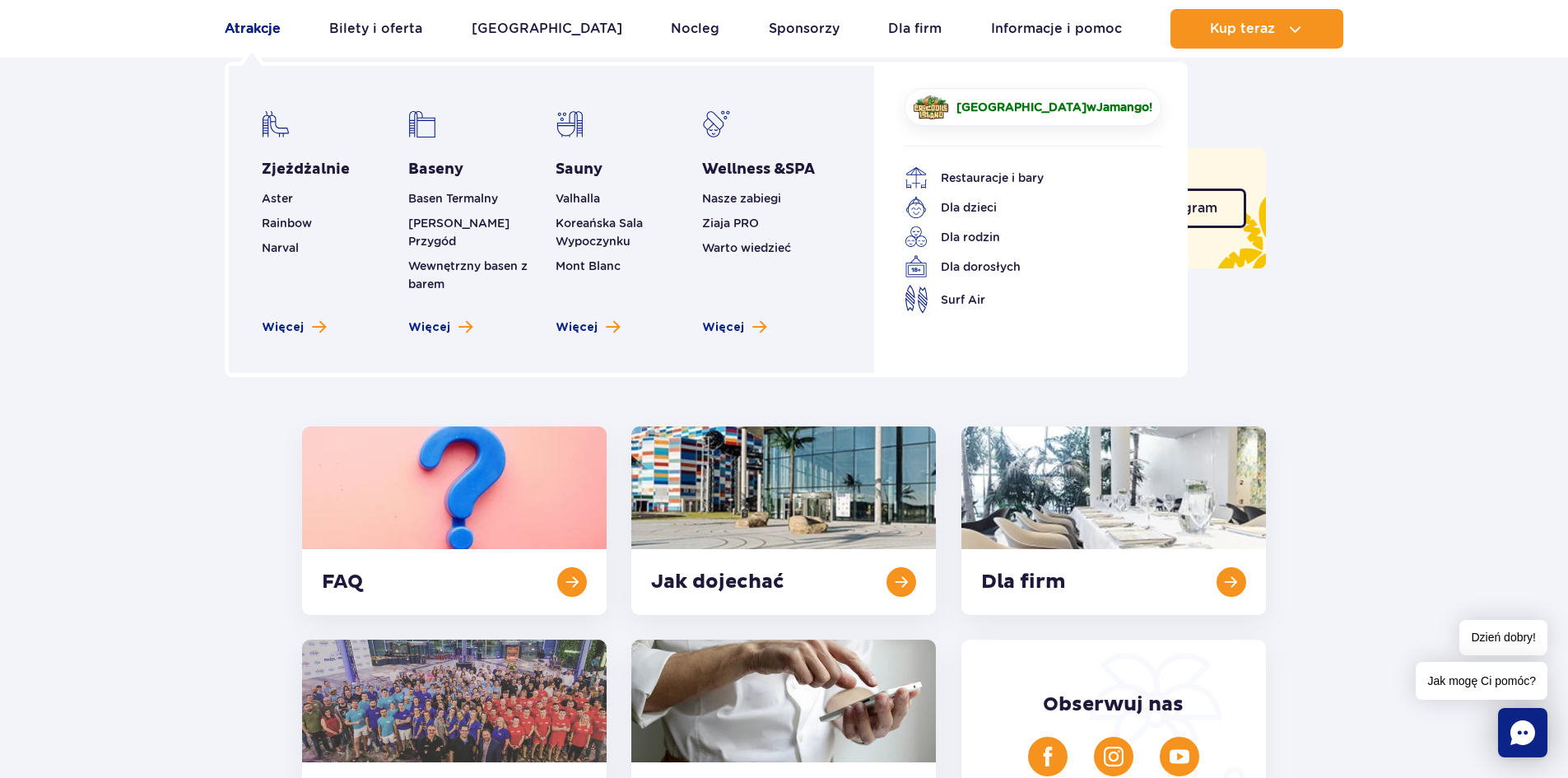
click at [244, 29] on link "Atrakcje" at bounding box center [253, 29] width 56 height 40
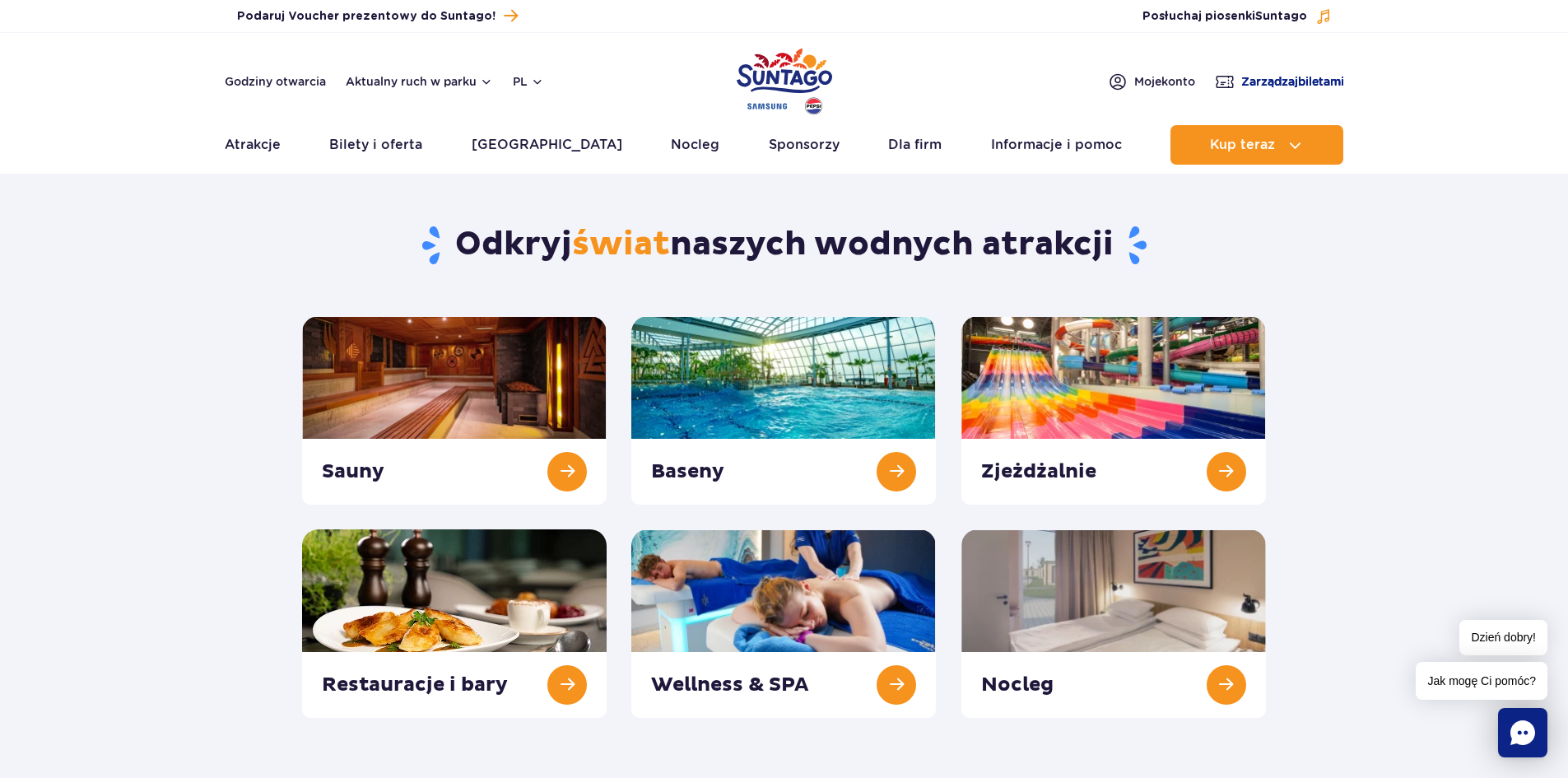
click at [1339, 81] on span "Zarządzaj biletami" at bounding box center [1292, 81] width 103 height 16
